Goal: Find specific page/section: Find specific page/section

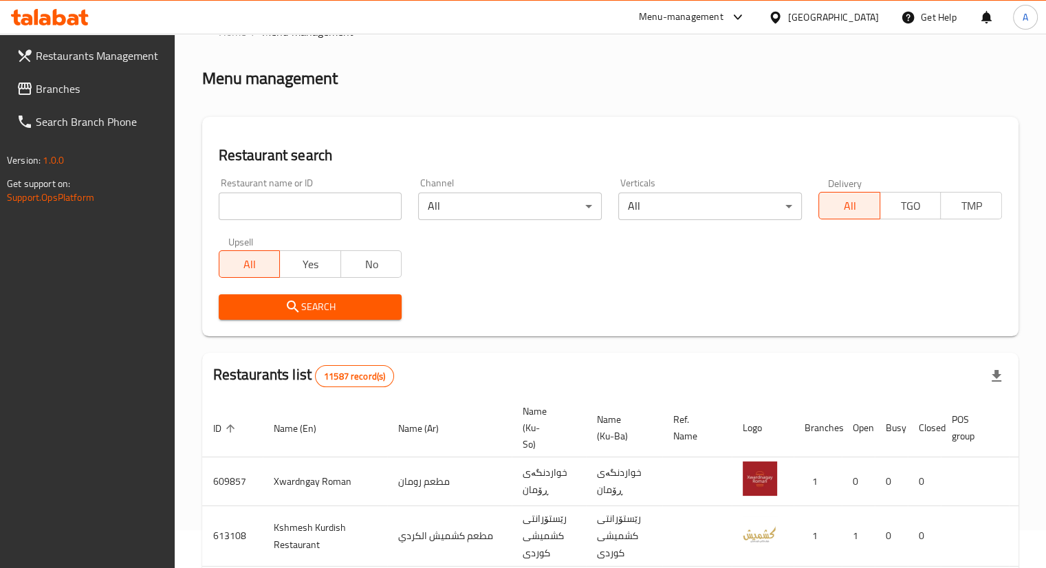
scroll to position [69, 0]
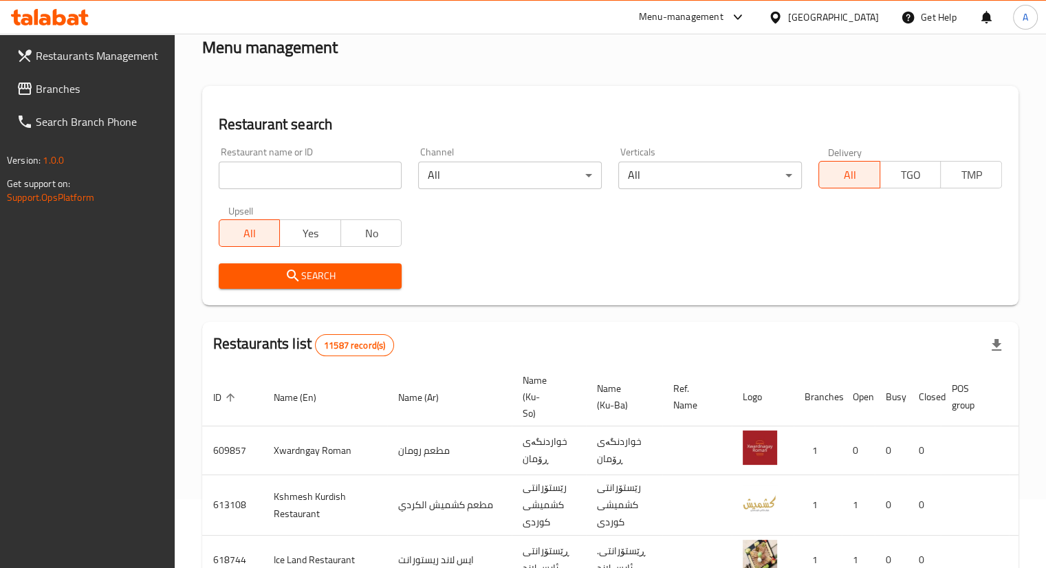
click at [105, 78] on link "Branches" at bounding box center [90, 88] width 169 height 33
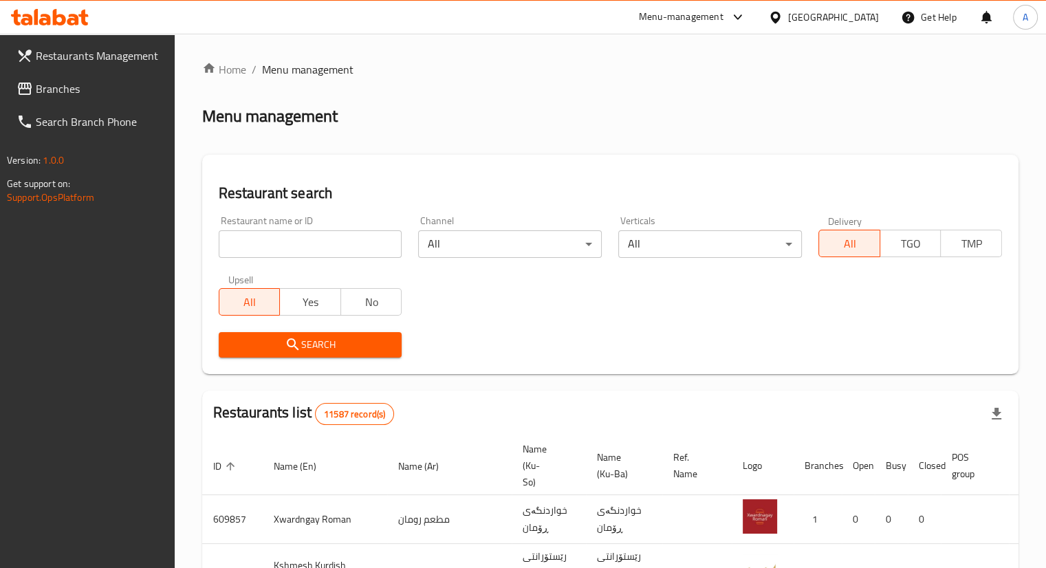
click at [77, 22] on icon at bounding box center [73, 20] width 12 height 12
